Goal: Task Accomplishment & Management: Manage account settings

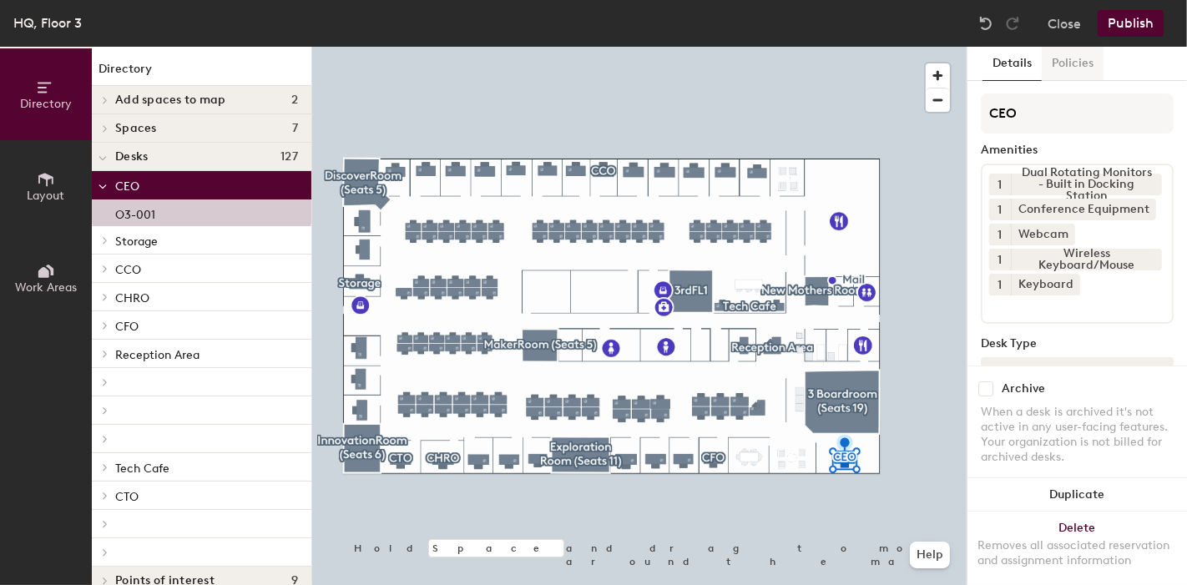
click at [1066, 75] on button "Policies" at bounding box center [1073, 64] width 62 height 34
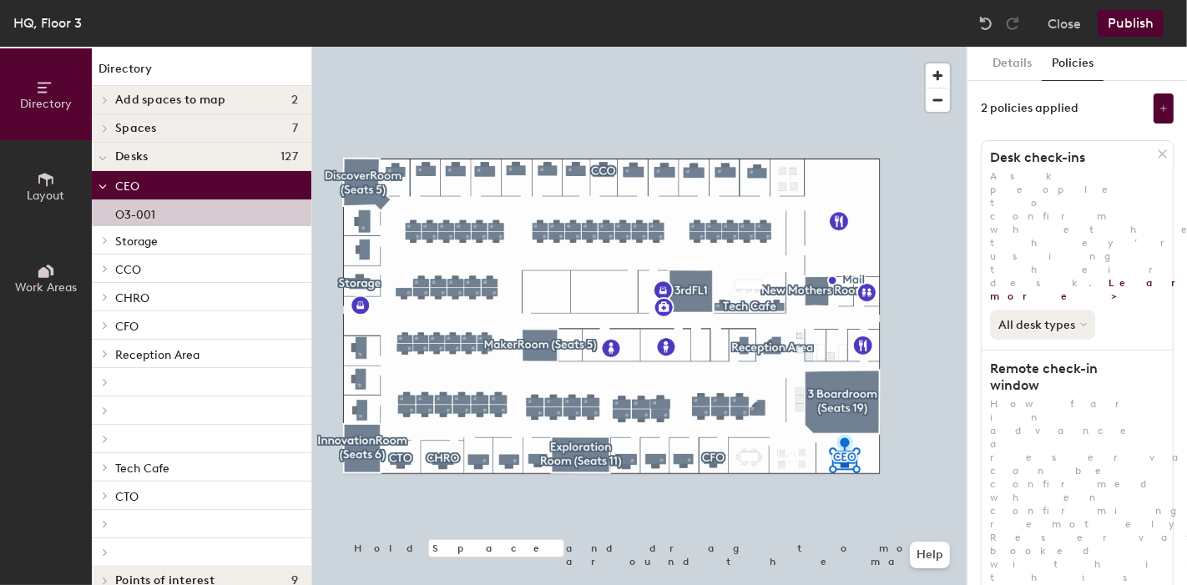
click at [1064, 310] on button "All desk types" at bounding box center [1042, 325] width 105 height 30
click at [1070, 371] on div "Hot/hotel only" at bounding box center [1042, 381] width 103 height 20
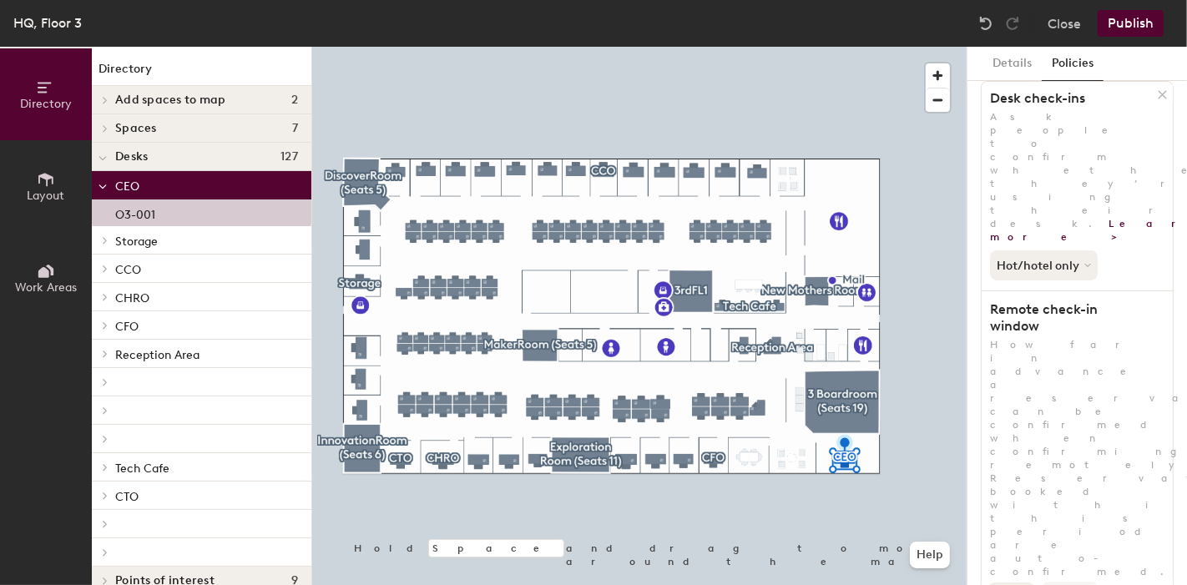
click at [1128, 18] on button "Publish" at bounding box center [1131, 23] width 66 height 27
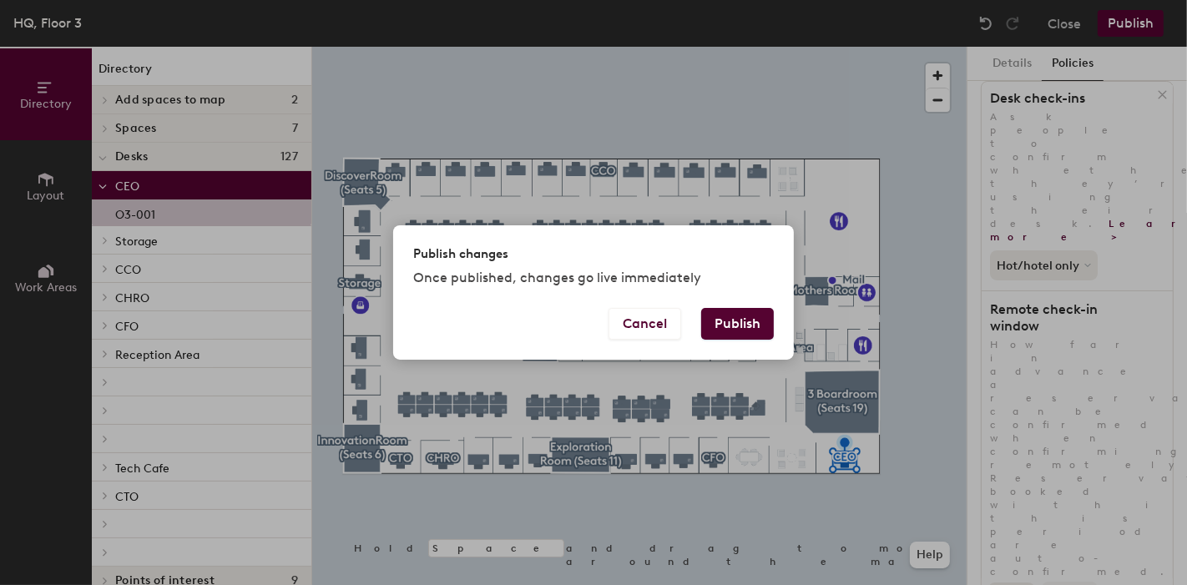
click at [746, 326] on button "Publish" at bounding box center [737, 324] width 73 height 32
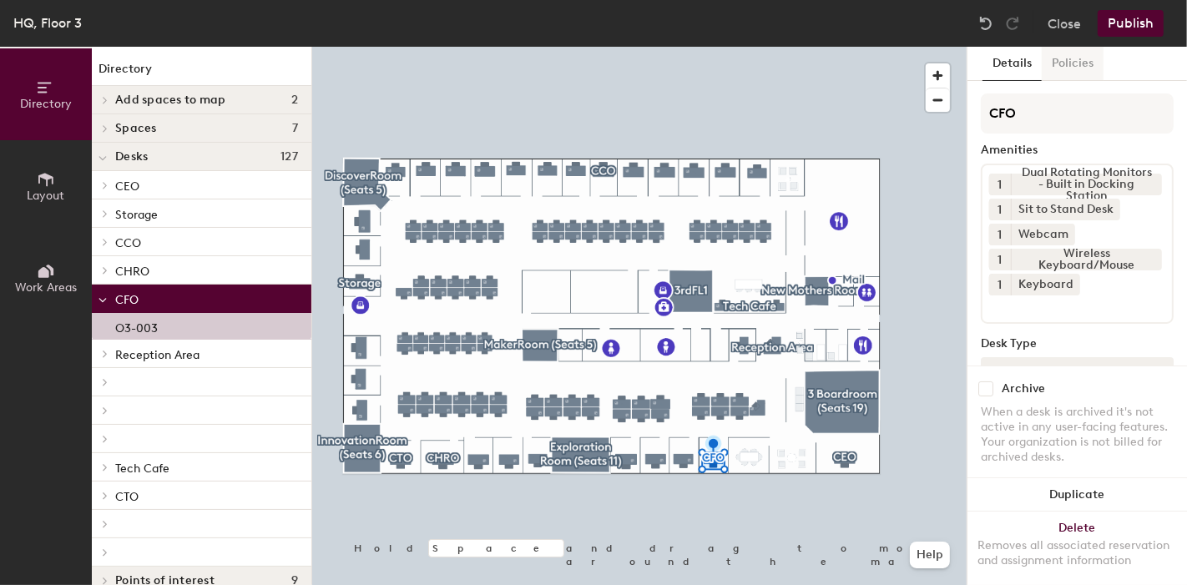
click at [1064, 59] on button "Policies" at bounding box center [1073, 64] width 62 height 34
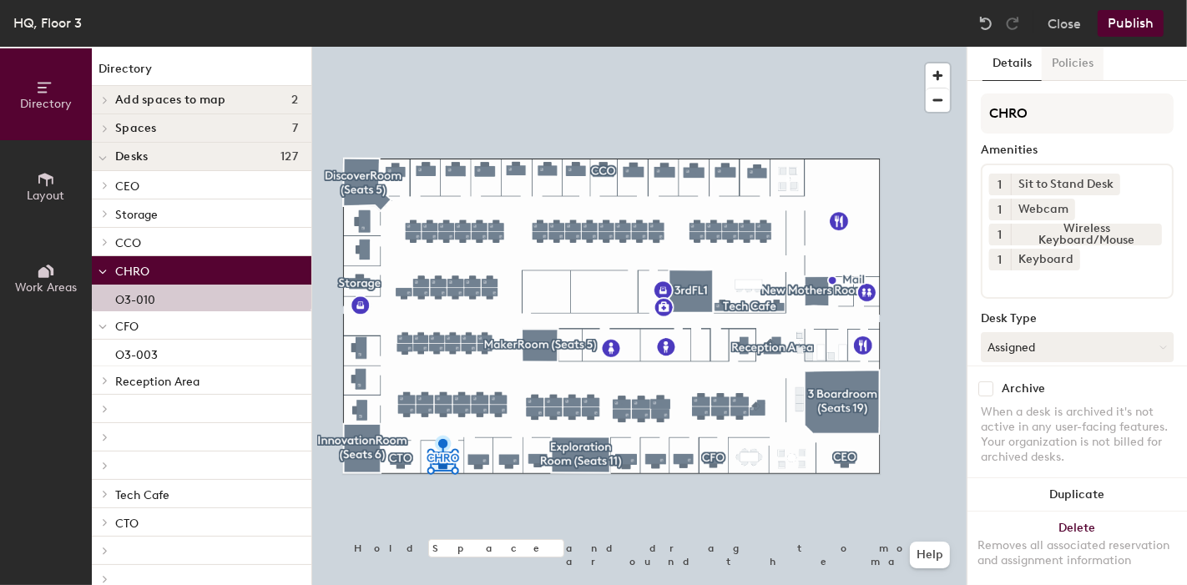
click at [1069, 58] on button "Policies" at bounding box center [1073, 64] width 62 height 34
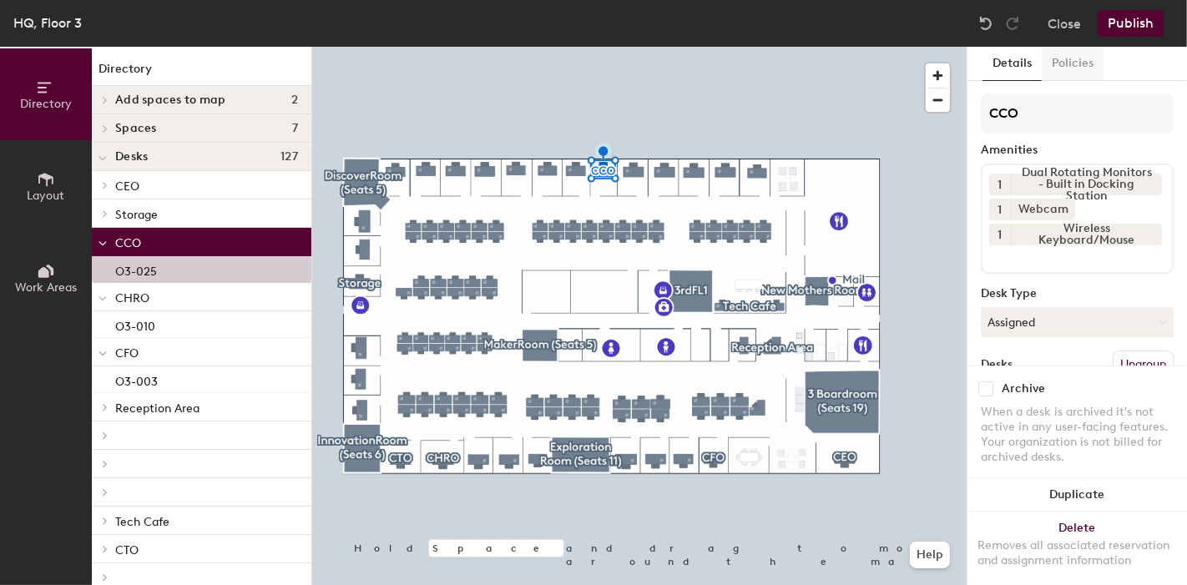
click at [1075, 63] on button "Policies" at bounding box center [1073, 64] width 62 height 34
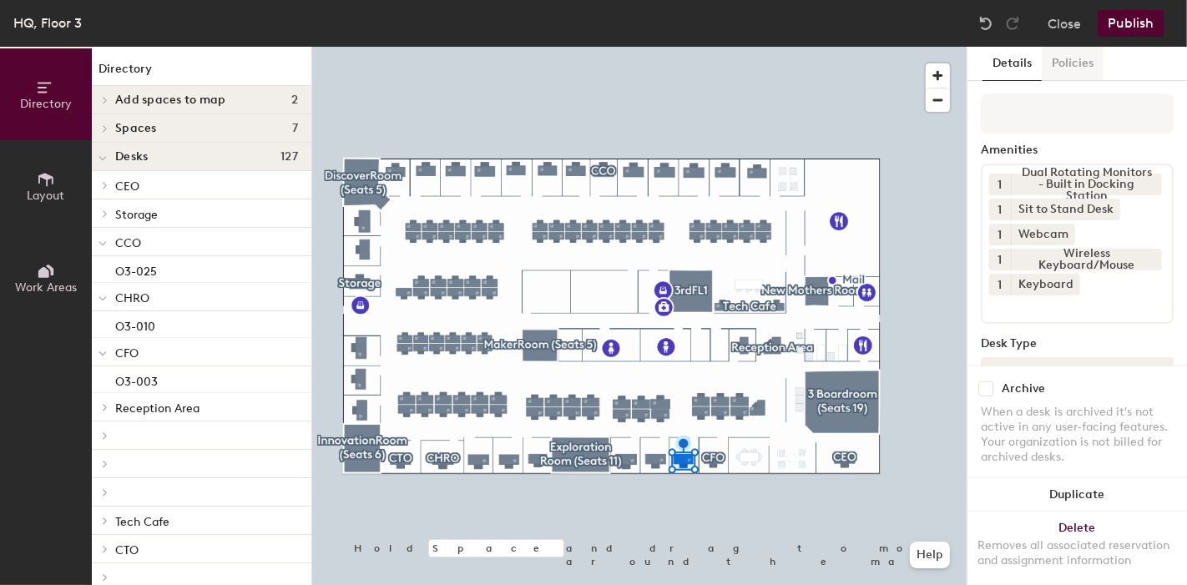
click at [1075, 63] on button "Policies" at bounding box center [1073, 64] width 62 height 34
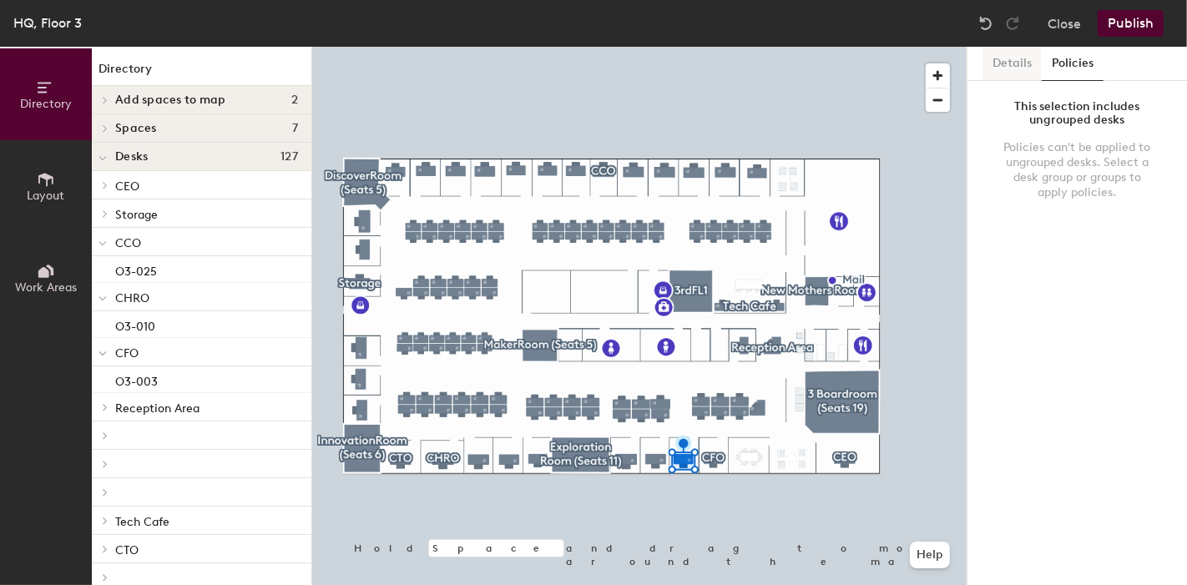
click at [1006, 56] on button "Details" at bounding box center [1012, 64] width 59 height 34
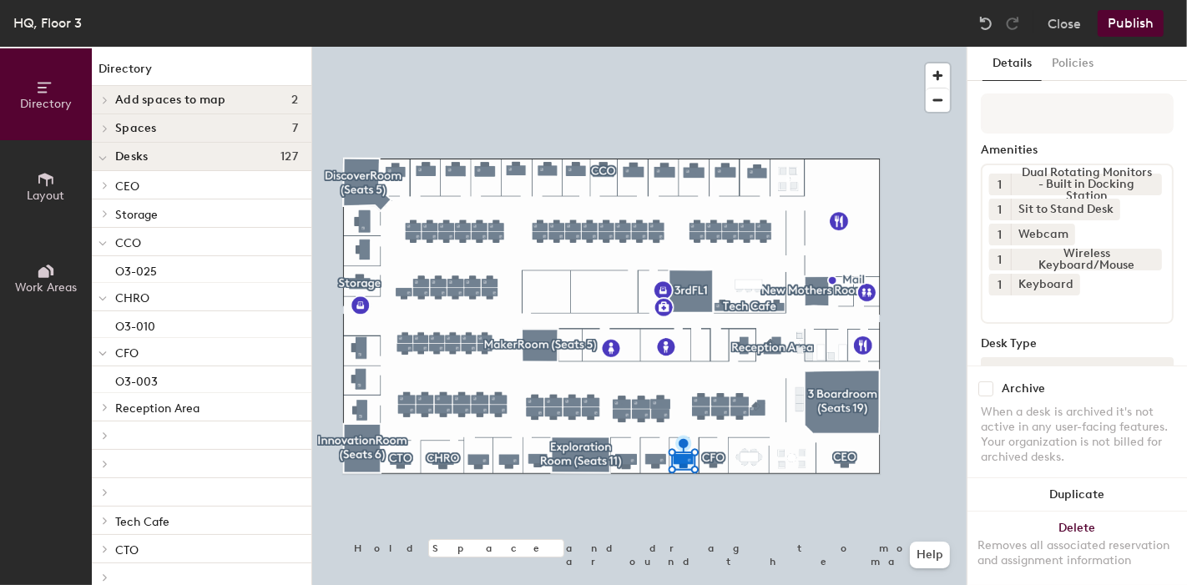
click at [1161, 3] on div "HQ, Floor 3 Close Publish" at bounding box center [593, 23] width 1187 height 47
click at [1146, 18] on button "Publish" at bounding box center [1131, 23] width 66 height 27
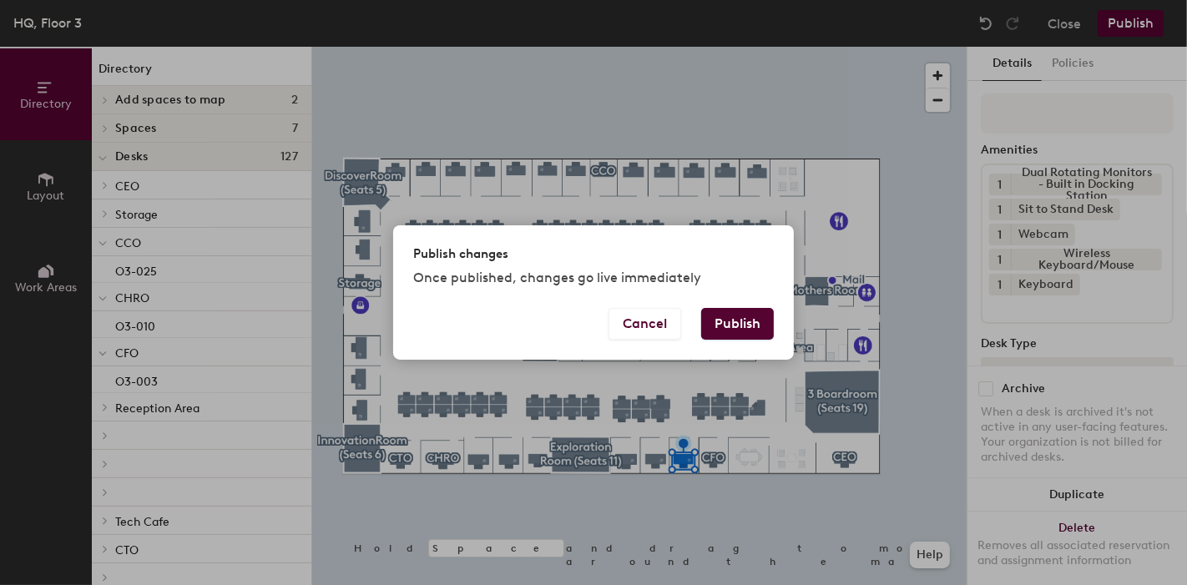
click at [735, 338] on button "Publish" at bounding box center [737, 324] width 73 height 32
